Goal: Task Accomplishment & Management: Complete application form

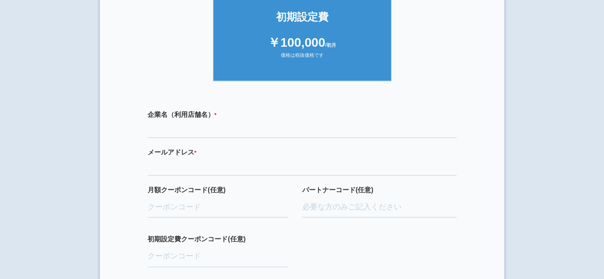
scroll to position [239, 0]
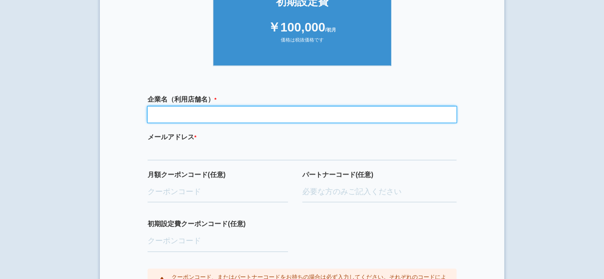
click at [258, 115] on input "text" at bounding box center [302, 115] width 309 height 16
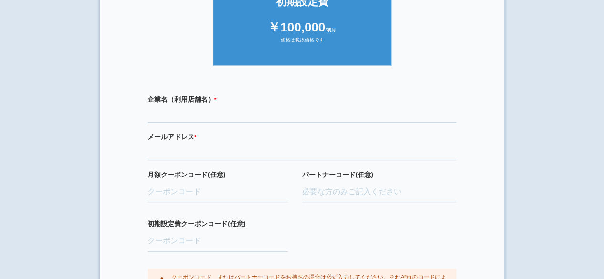
click at [484, 82] on section "× ご利用開始登録 ご利用開始のお手続きをはじめます。 必要事項をご記入下さい。 ジオブースト 月額10万円プラン ￥100,000 /月額 価格は税抜価格で…" at bounding box center [302, 55] width 405 height 568
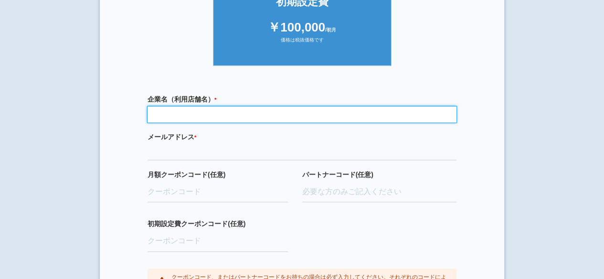
click at [319, 115] on input "text" at bounding box center [302, 115] width 309 height 16
type input "k"
type input "株式会社寿"
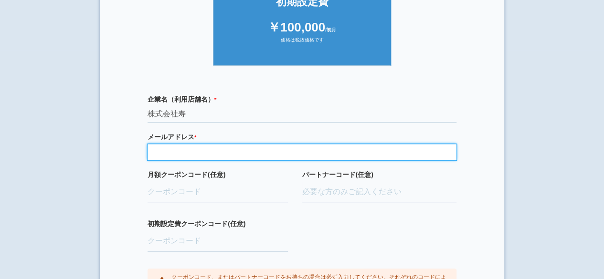
click at [170, 152] on input "email" at bounding box center [302, 152] width 309 height 16
type input "[EMAIL_ADDRESS][DOMAIN_NAME]"
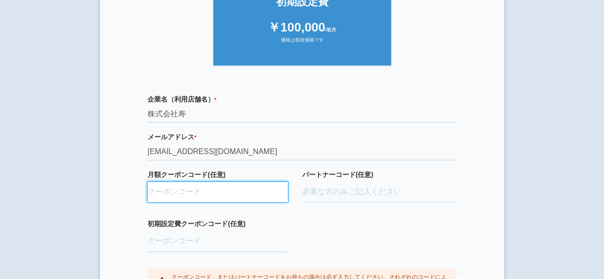
click at [204, 190] on input "月額クーポンコード(任意)" at bounding box center [218, 192] width 140 height 21
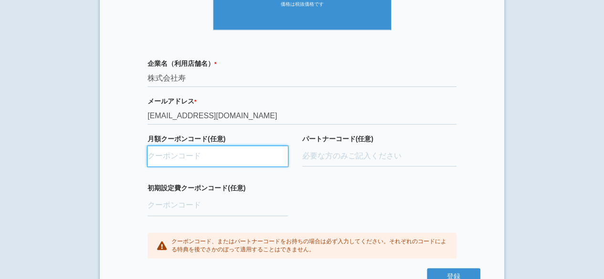
scroll to position [297, 0]
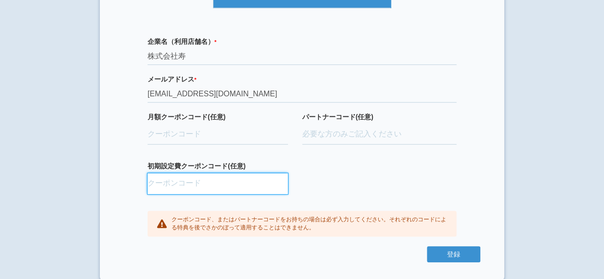
click at [213, 182] on input "初期設定費クーポンコード(任意)" at bounding box center [218, 183] width 140 height 21
paste input "aBAaXUlM"
type input "aBAaXUlM"
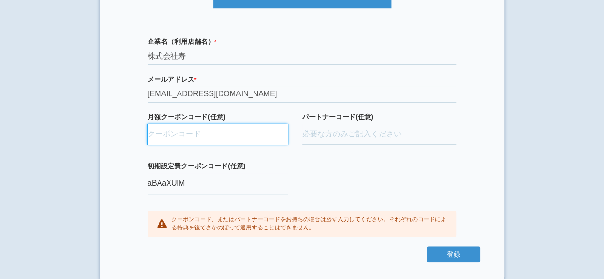
click at [197, 129] on input "月額クーポンコード(任意)" at bounding box center [218, 134] width 140 height 21
click at [192, 135] on input "月額クーポンコード(任意)" at bounding box center [218, 134] width 140 height 21
paste input "ifENW5rd"
type input "ifENW5rd"
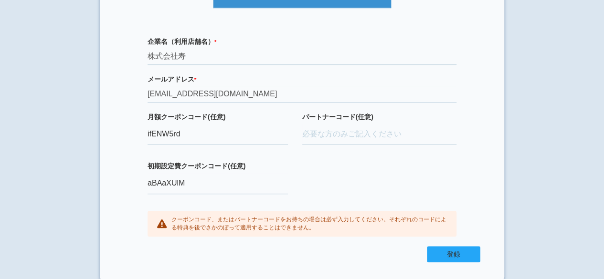
click at [465, 248] on button "登録" at bounding box center [454, 255] width 54 height 16
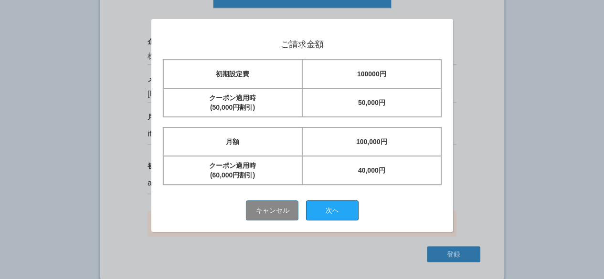
click at [340, 205] on button "次へ" at bounding box center [332, 211] width 53 height 20
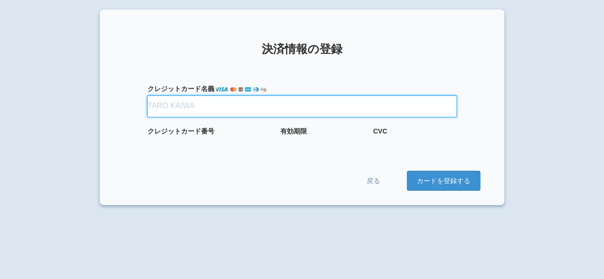
click at [209, 106] on input "クレジット カード名義" at bounding box center [302, 106] width 309 height 21
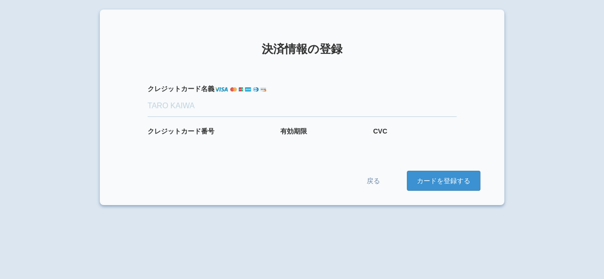
click at [388, 235] on div "× 決済情報の登録 クレジット カード名義 クレジット カード番号 有効期限 CVC 戻る カードを登録する" at bounding box center [302, 149] width 604 height 279
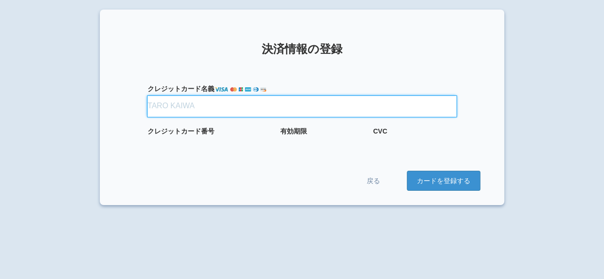
click at [194, 108] on input "クレジット カード名義" at bounding box center [302, 106] width 309 height 21
type input "[PERSON_NAME]"
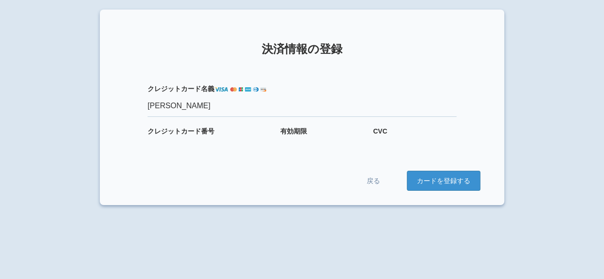
click at [349, 148] on form "クレジット カード名義 [PERSON_NAME] クレジット カード番号 有効期限 CVC 戻る カードを登録する" at bounding box center [302, 128] width 357 height 126
click at [317, 141] on div at bounding box center [322, 143] width 84 height 9
click at [503, 114] on section "× 決済情報の登録 クレジット カード名義 HIROKI NAGASE クレジット カード番号 有効期限 CVC 戻る カードを登録する" at bounding box center [302, 108] width 405 height 196
click at [454, 184] on button "カードを登録する" at bounding box center [444, 181] width 74 height 20
